Goal: Information Seeking & Learning: Learn about a topic

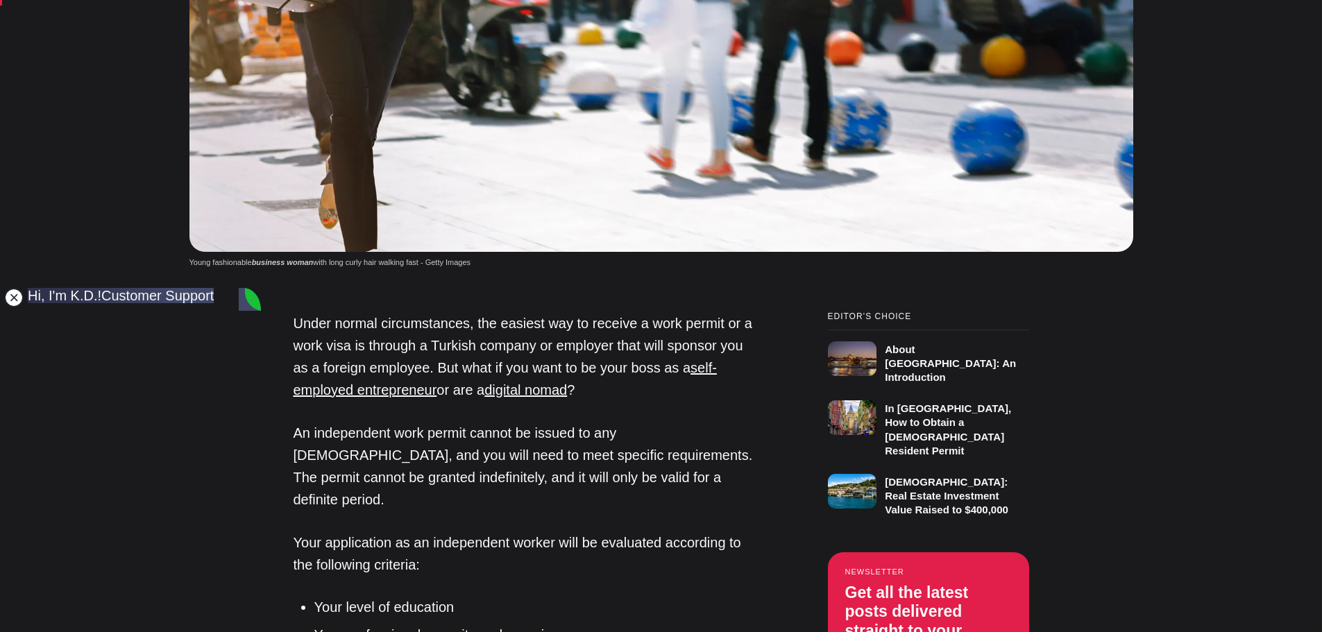
drag, startPoint x: 1220, startPoint y: 129, endPoint x: 12, endPoint y: 289, distance: 1219.1
click at [12, 289] on jdiv at bounding box center [13, 297] width 19 height 19
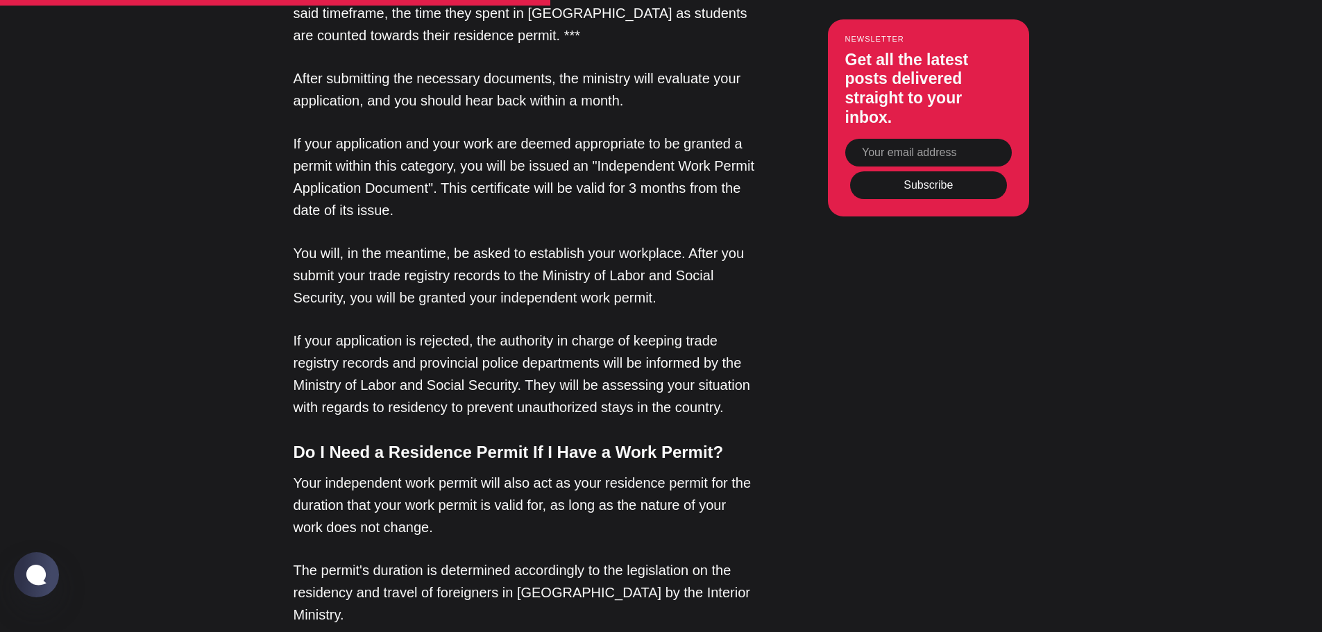
scroll to position [1943, 0]
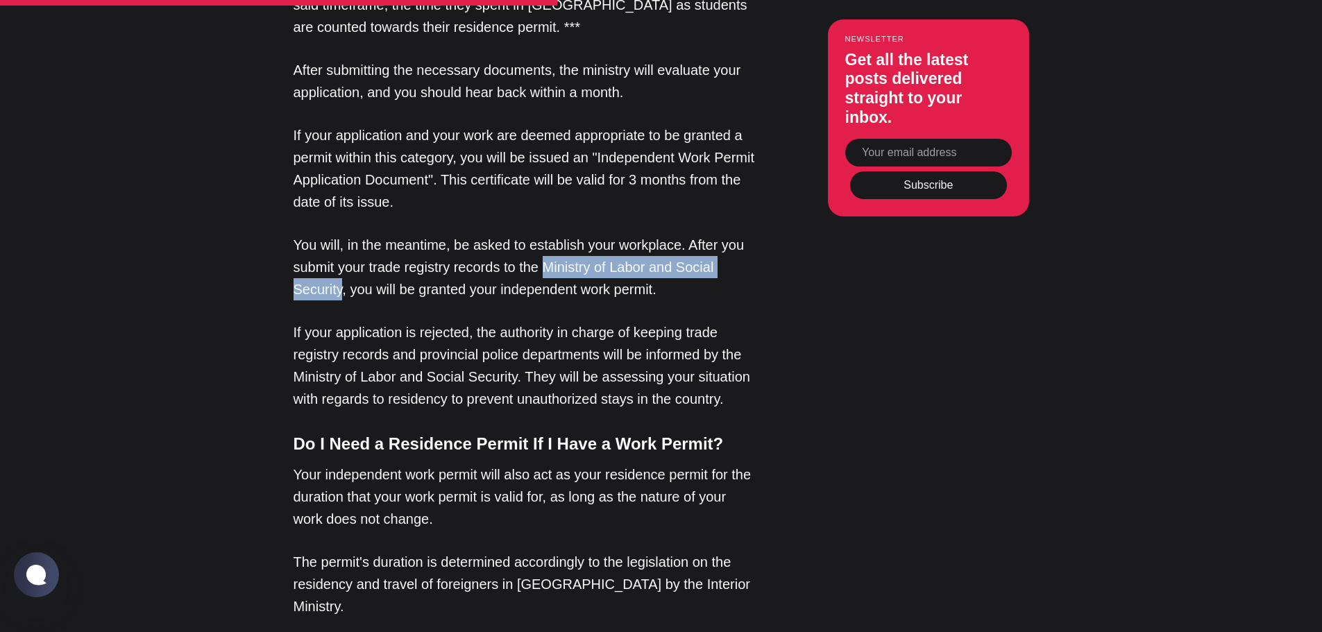
drag, startPoint x: 546, startPoint y: 223, endPoint x: 341, endPoint y: 247, distance: 206.7
click at [341, 247] on p "You will, in the meantime, be asked to establish your workplace. After you subm…" at bounding box center [525, 267] width 465 height 67
copy p "Ministry of Labor and Social Security"
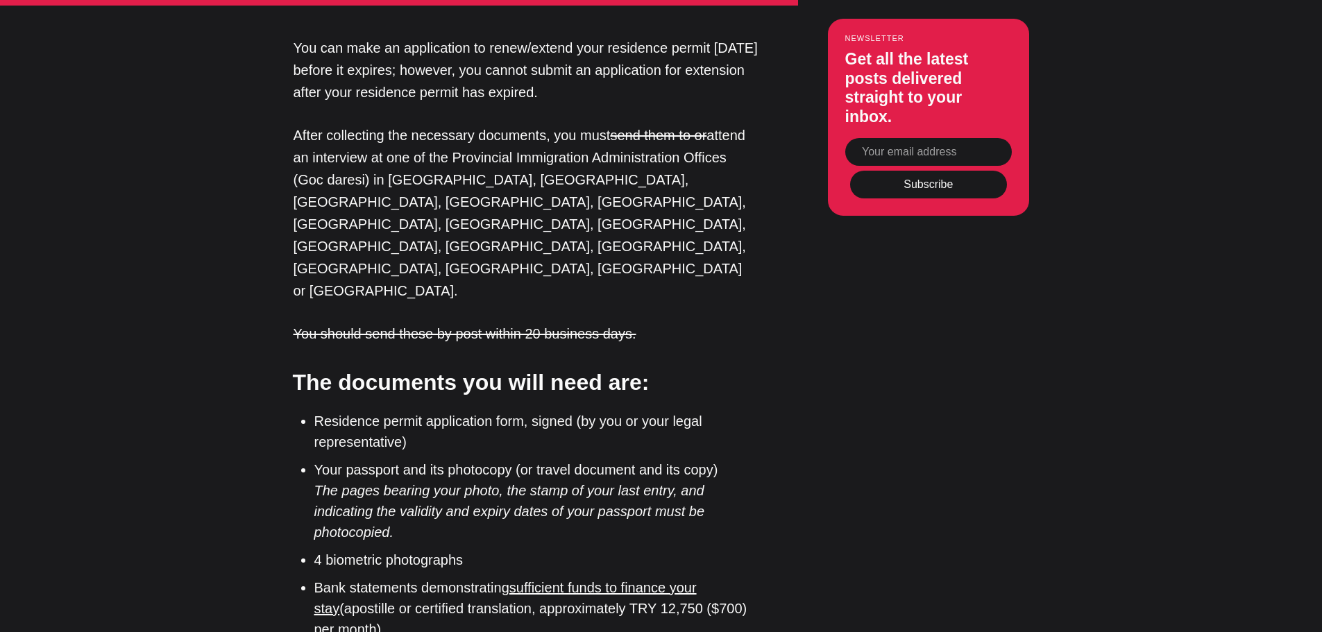
scroll to position [3954, 0]
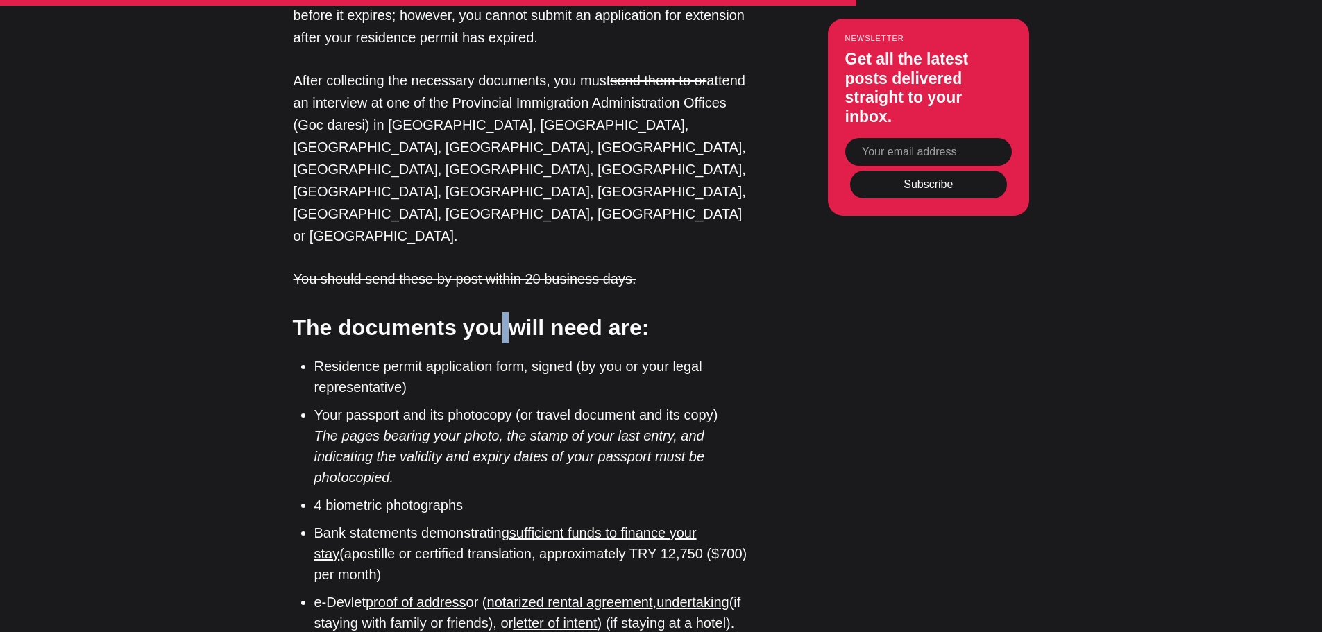
drag, startPoint x: 500, startPoint y: 177, endPoint x: 560, endPoint y: 199, distance: 63.7
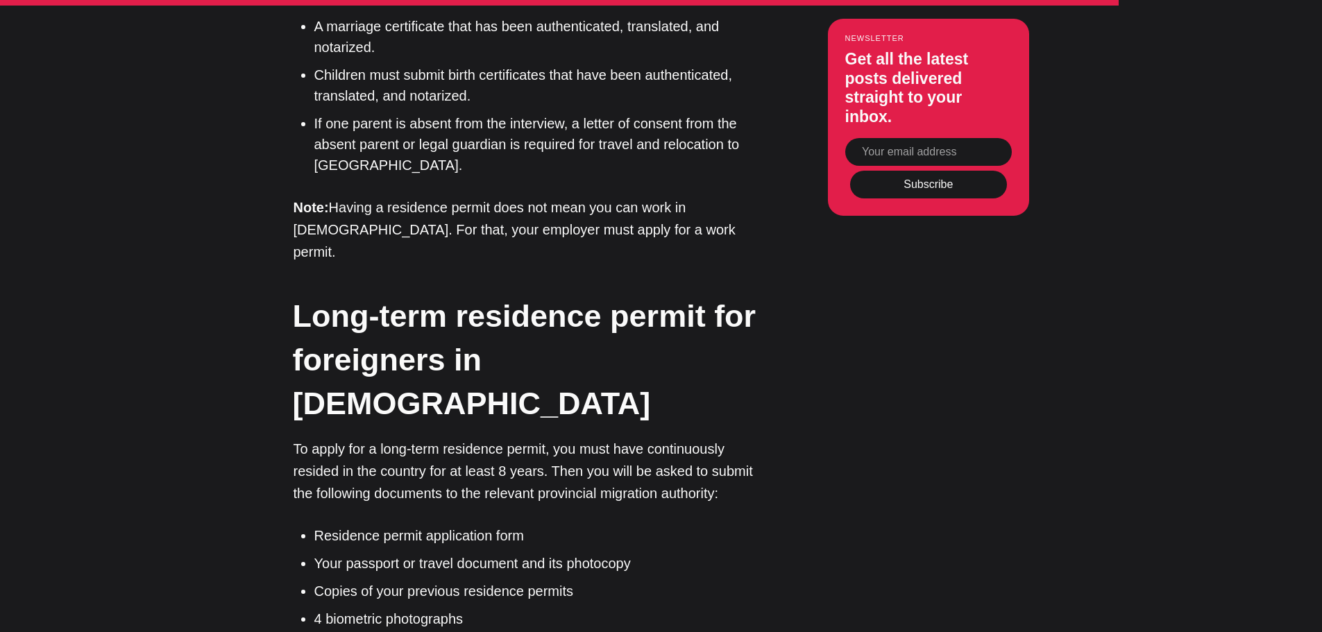
scroll to position [5065, 0]
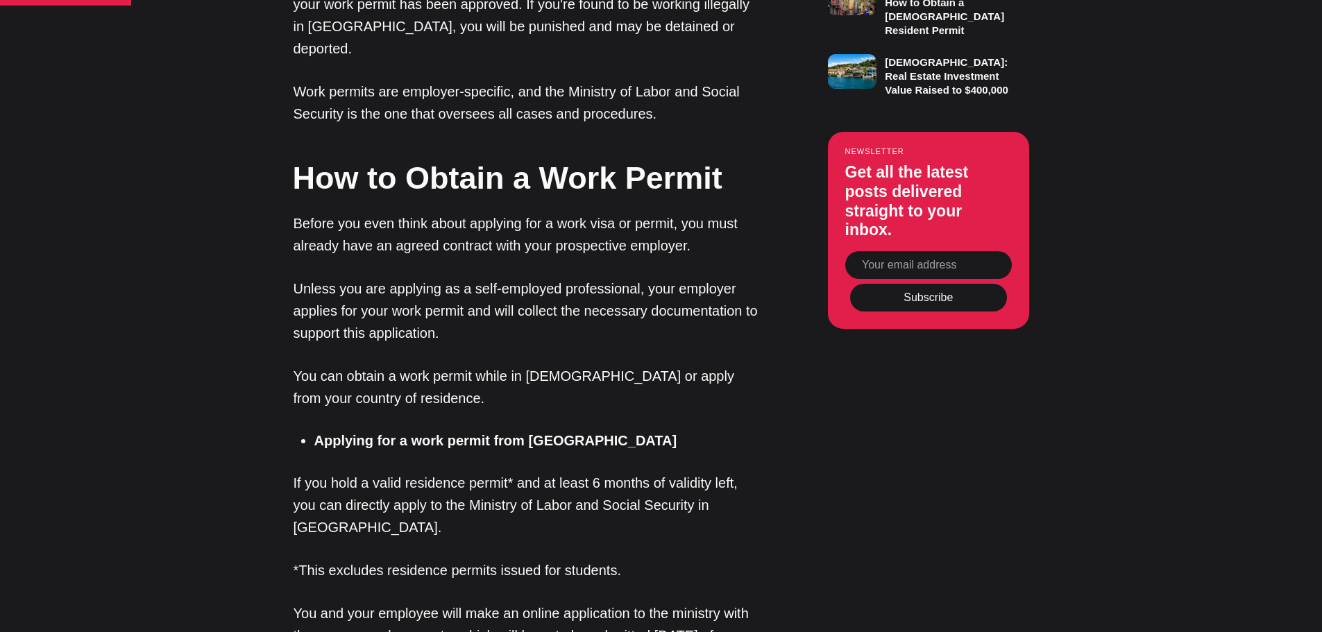
scroll to position [1249, 0]
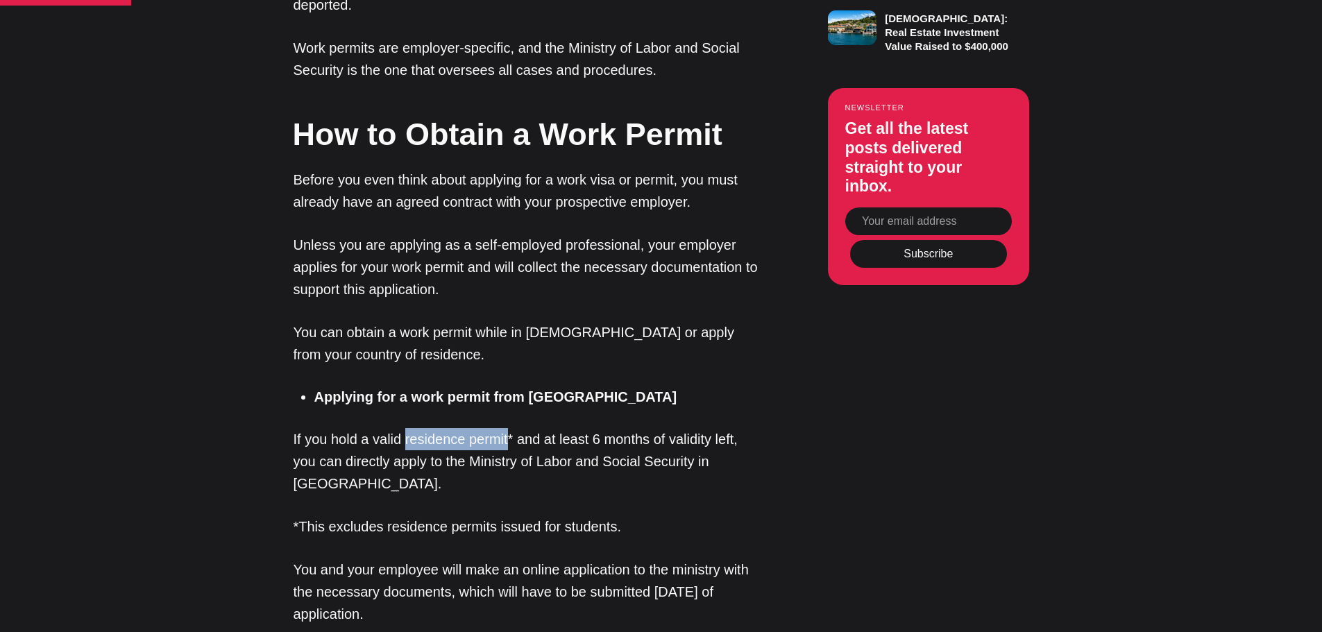
drag, startPoint x: 405, startPoint y: 357, endPoint x: 508, endPoint y: 356, distance: 102.7
click at [508, 428] on p "If you hold a valid residence permit* and at least 6 months of validity left, y…" at bounding box center [525, 461] width 465 height 67
copy p "residence permit"
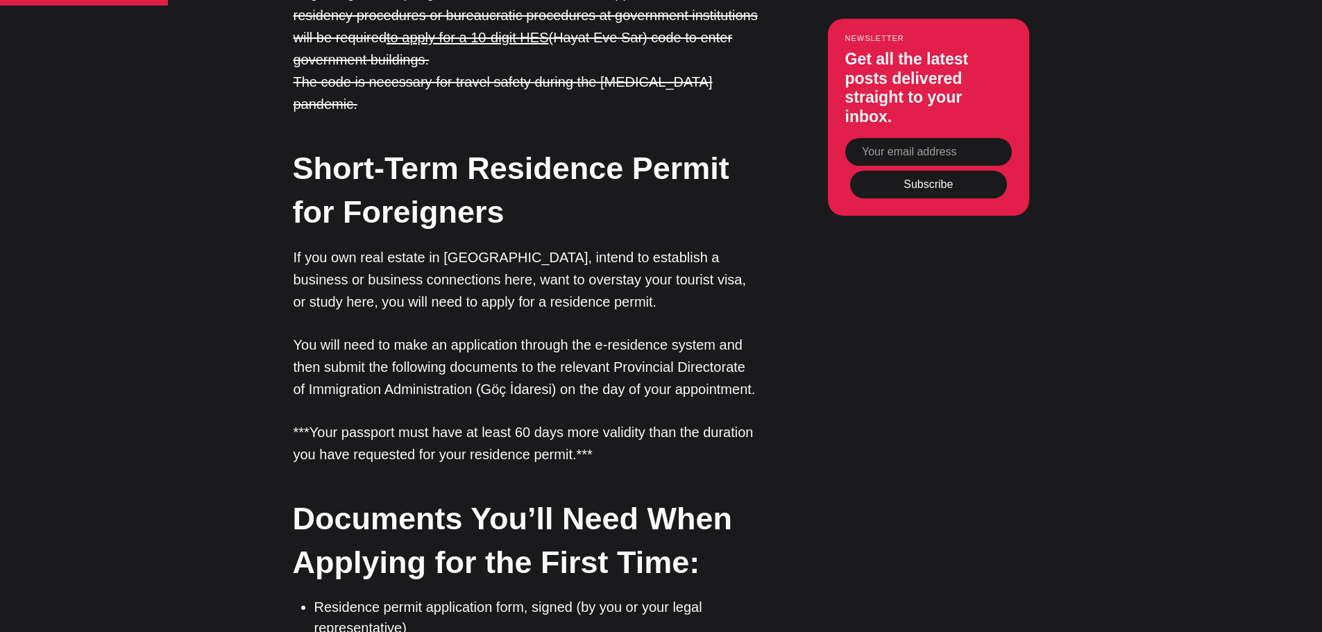
scroll to position [1318, 0]
